Goal: Check status: Check status

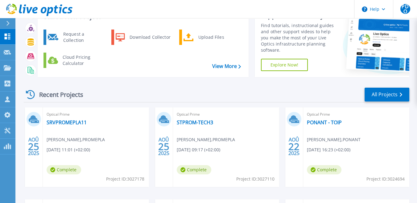
scroll to position [1, 0]
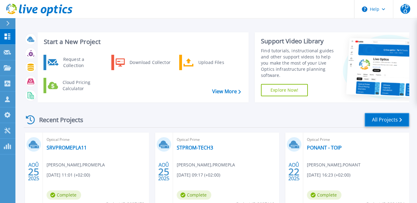
click at [386, 118] on link "All Projects" at bounding box center [386, 120] width 45 height 14
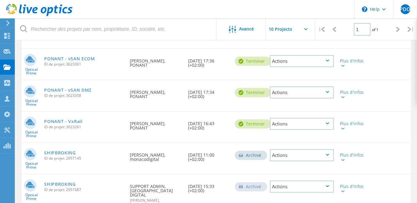
scroll to position [205, 0]
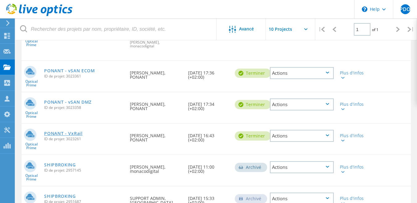
click at [60, 136] on link "PONANT - VxRail" at bounding box center [63, 134] width 39 height 4
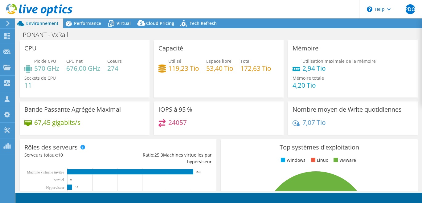
select select "USD"
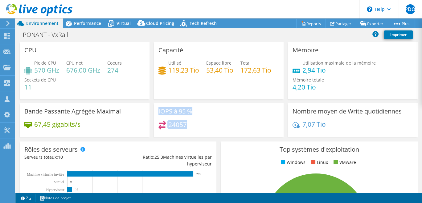
drag, startPoint x: 188, startPoint y: 125, endPoint x: 147, endPoint y: 123, distance: 40.4
click at [147, 123] on div "CPU Pic de CPU 570 GHz CPU net 676,00 GHz Coeurs 274 Sockets de CPU 11 Capacité…" at bounding box center [219, 91] width 402 height 99
drag, startPoint x: 147, startPoint y: 123, endPoint x: 211, endPoint y: 116, distance: 63.6
click at [205, 116] on div "IOPS à 95 % 24057" at bounding box center [219, 121] width 130 height 34
drag, startPoint x: 5, startPoint y: 22, endPoint x: 88, endPoint y: 59, distance: 90.5
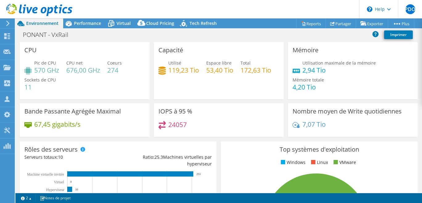
click at [6, 22] on icon at bounding box center [8, 24] width 5 height 6
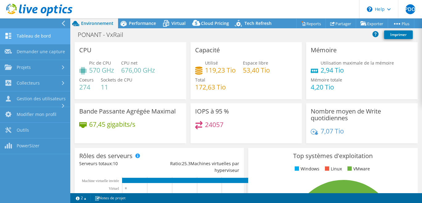
click at [38, 34] on link "Tableau de bord" at bounding box center [35, 37] width 70 height 16
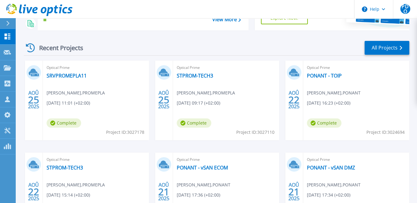
scroll to position [103, 0]
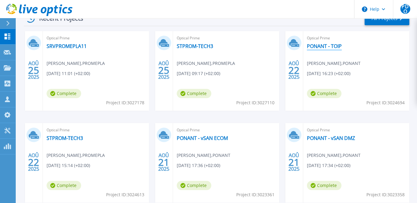
click at [317, 47] on link "PONANT - TOIP" at bounding box center [324, 46] width 35 height 6
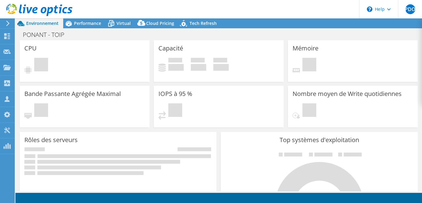
select select "USD"
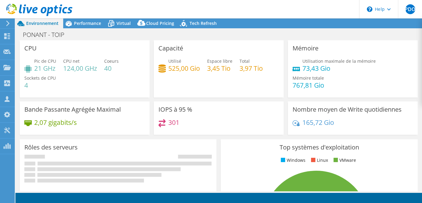
click at [9, 24] on use at bounding box center [7, 24] width 3 height 6
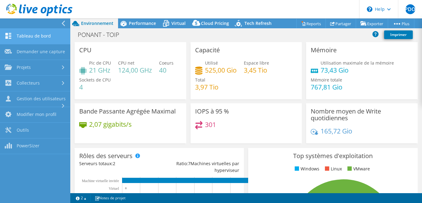
click at [28, 38] on link "Tableau de bord" at bounding box center [35, 37] width 70 height 16
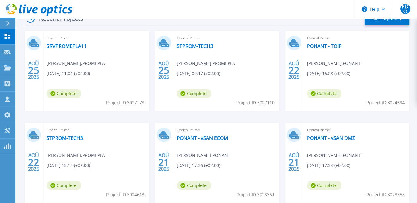
scroll to position [137, 0]
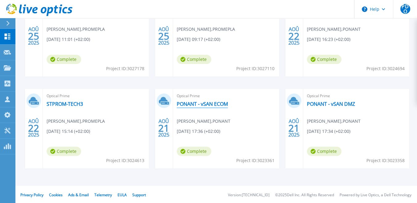
click at [210, 105] on link "PONANT - vSAN ECOM" at bounding box center [202, 104] width 51 height 6
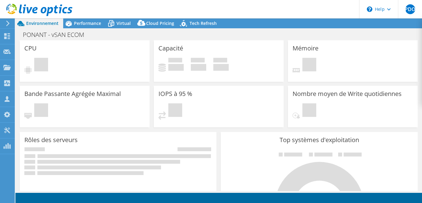
select select "USD"
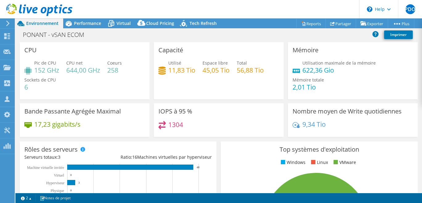
click at [6, 22] on icon at bounding box center [8, 24] width 5 height 6
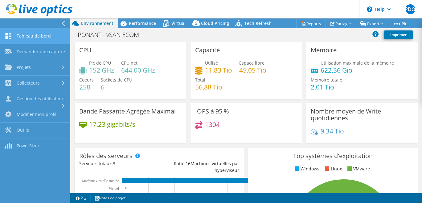
click at [29, 37] on link "Tableau de bord" at bounding box center [35, 37] width 70 height 16
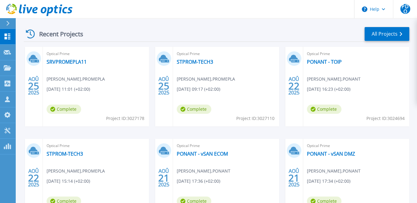
scroll to position [1, 0]
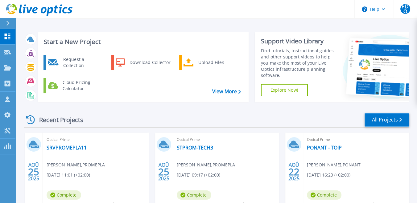
click at [389, 122] on link "All Projects" at bounding box center [386, 120] width 45 height 14
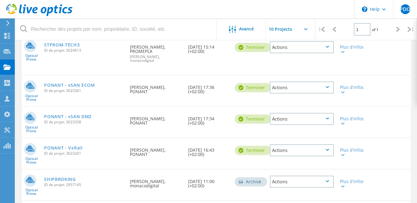
scroll to position [205, 0]
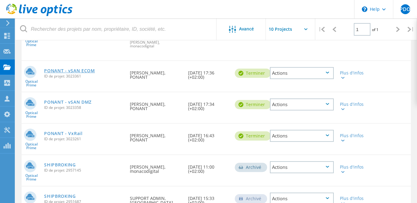
click at [83, 72] on link "PONANT - vSAN ECOM" at bounding box center [69, 71] width 51 height 4
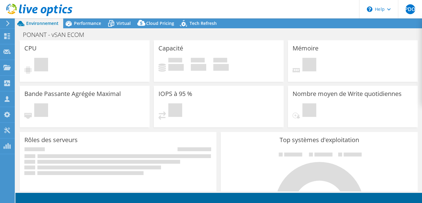
select select "USD"
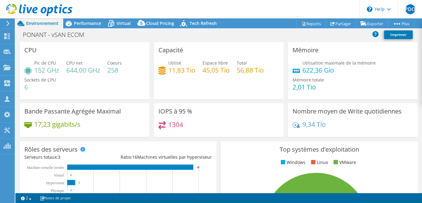
click at [7, 23] on icon at bounding box center [8, 24] width 5 height 6
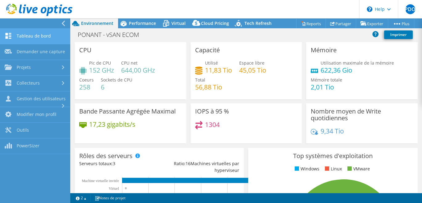
click at [31, 38] on link "Tableau de bord" at bounding box center [35, 37] width 70 height 16
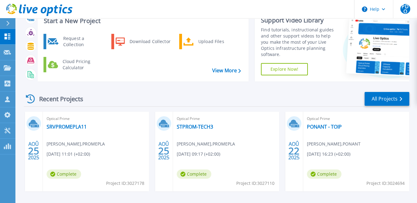
scroll to position [1, 0]
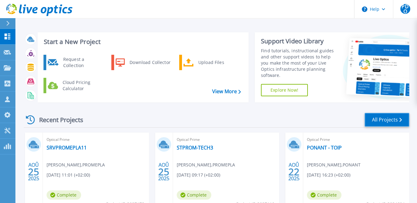
click at [379, 117] on link "All Projects" at bounding box center [386, 120] width 45 height 14
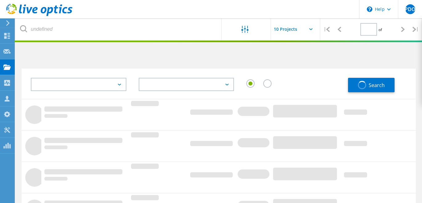
type input "1"
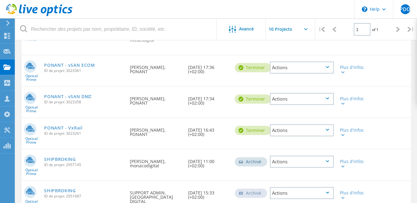
scroll to position [205, 0]
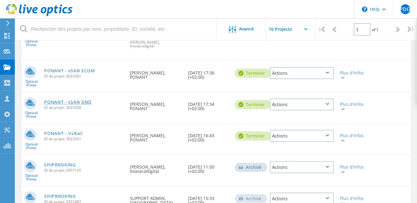
click at [63, 102] on link "PONANT - vSAN DMZ" at bounding box center [67, 102] width 47 height 4
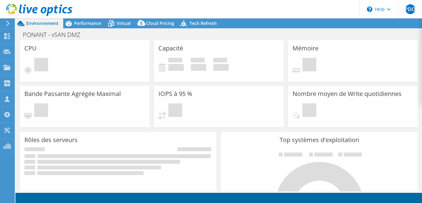
select select "USD"
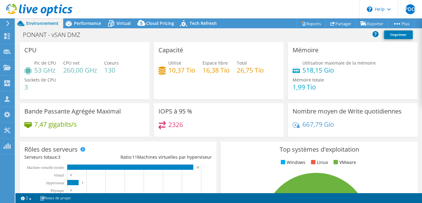
click at [6, 23] on icon at bounding box center [8, 24] width 5 height 6
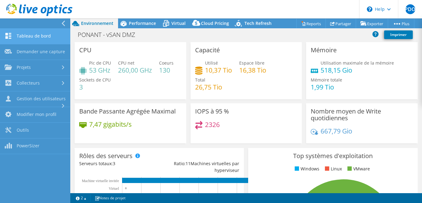
click at [38, 40] on link "Tableau de bord" at bounding box center [35, 37] width 70 height 16
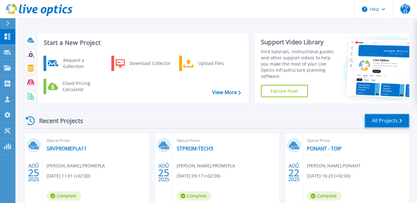
click at [378, 117] on link "All Projects" at bounding box center [386, 121] width 45 height 14
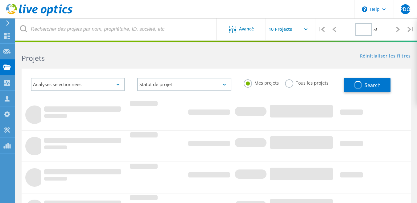
type input "1"
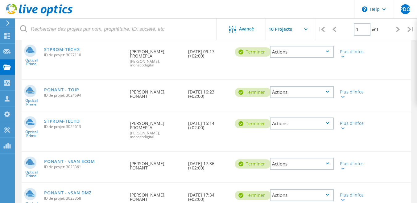
scroll to position [205, 0]
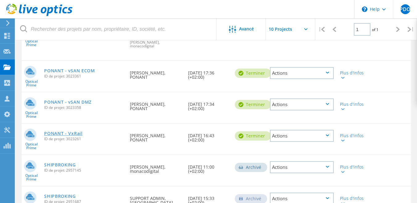
click at [54, 135] on link "PONANT - VxRail" at bounding box center [63, 134] width 39 height 4
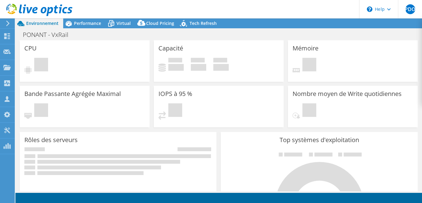
select select "USD"
